Goal: Information Seeking & Learning: Learn about a topic

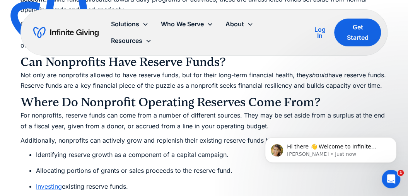
scroll to position [774, 0]
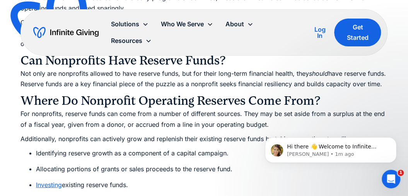
click at [22, 144] on p "Additionally, nonprofits can actively grow and replenish their existing reserve…" at bounding box center [205, 139] width 368 height 10
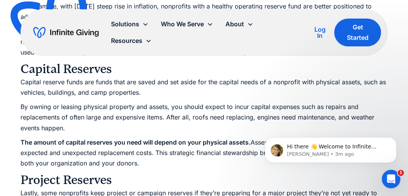
scroll to position [1278, 0]
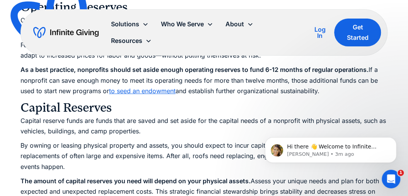
click at [149, 95] on link "to seed an endowment" at bounding box center [142, 91] width 67 height 8
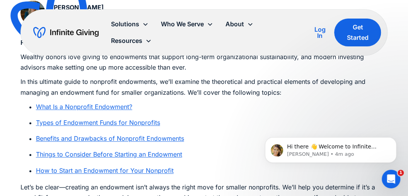
scroll to position [426, 0]
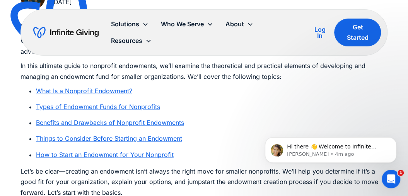
click at [69, 91] on link "What Is a Nonprofit Endowment?" at bounding box center [84, 91] width 96 height 8
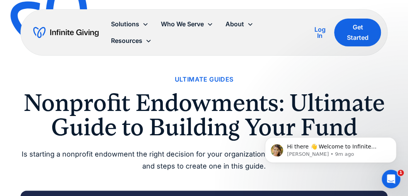
click at [82, 70] on img at bounding box center [56, 21] width 102 height 99
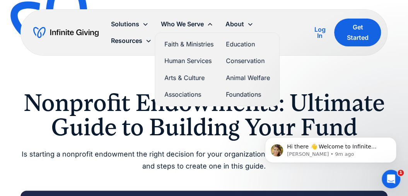
click at [180, 92] on link "Associations" at bounding box center [189, 94] width 49 height 10
